Goal: Find specific page/section: Find specific page/section

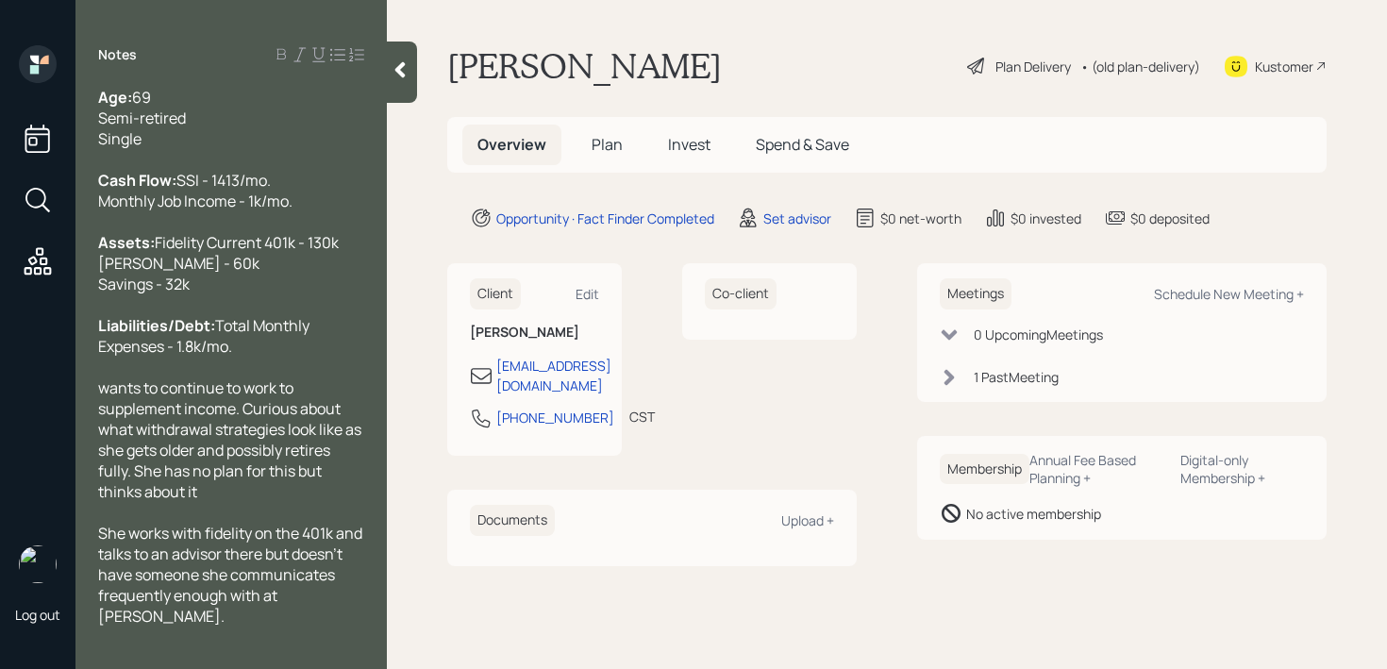
click at [405, 67] on icon at bounding box center [400, 69] width 19 height 19
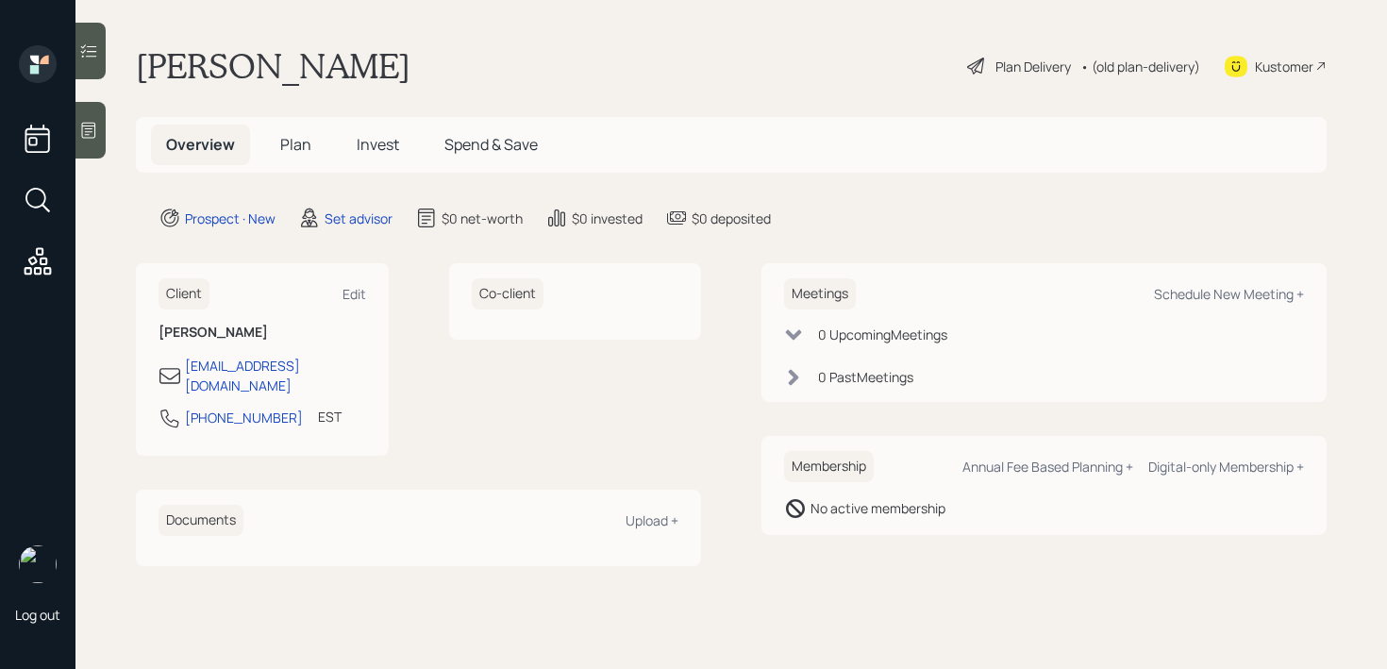
click at [93, 141] on div at bounding box center [90, 130] width 30 height 57
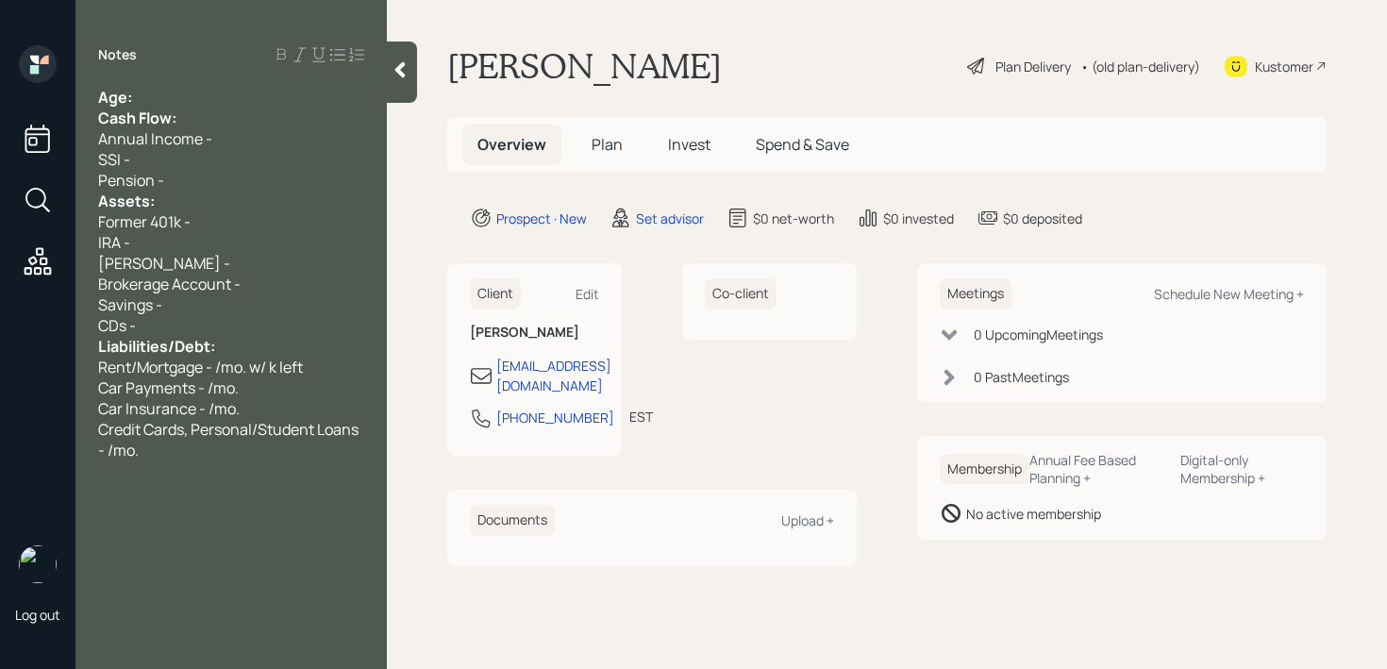
click at [209, 101] on div "Age:" at bounding box center [231, 97] width 266 height 21
